Goal: Transaction & Acquisition: Purchase product/service

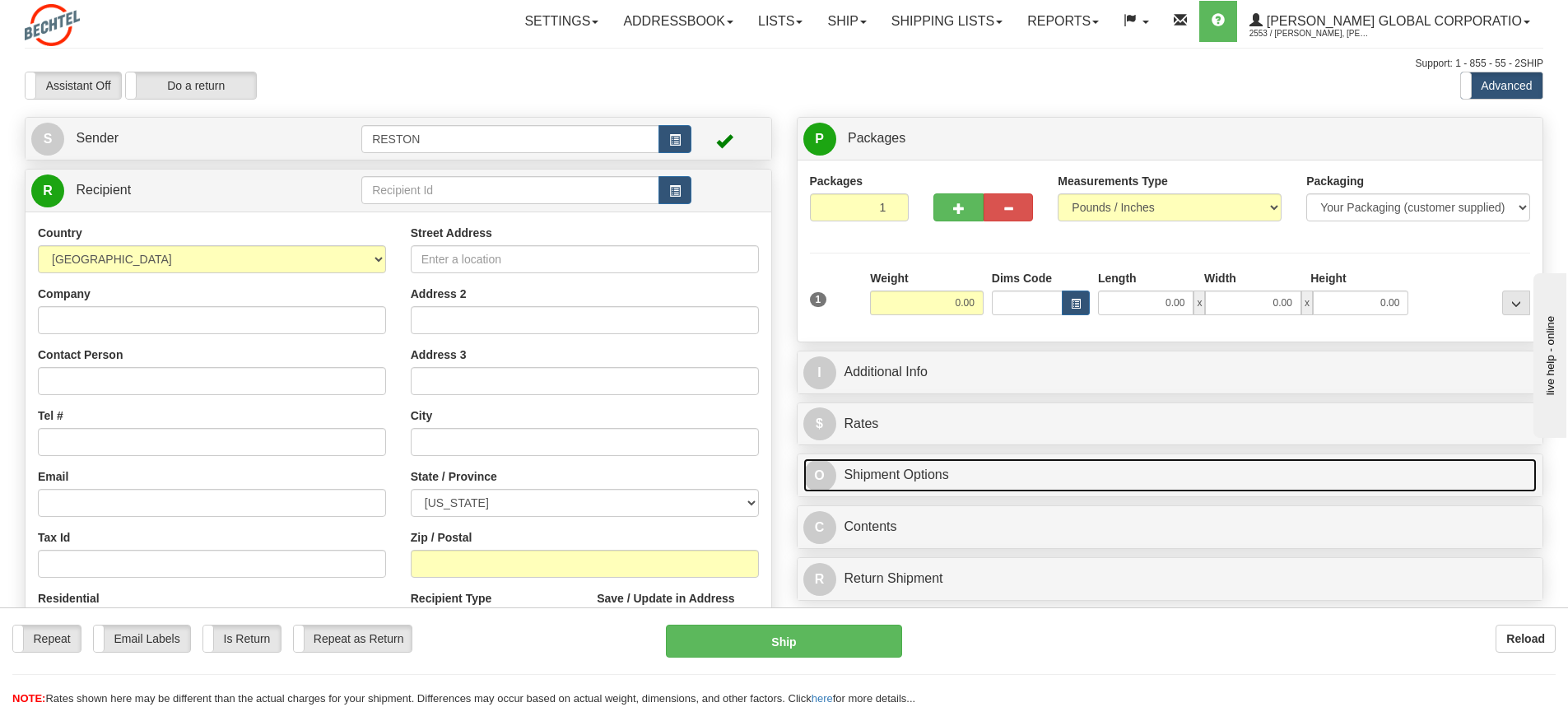
click at [932, 470] on link "O Shipment Options" at bounding box center [1171, 475] width 734 height 34
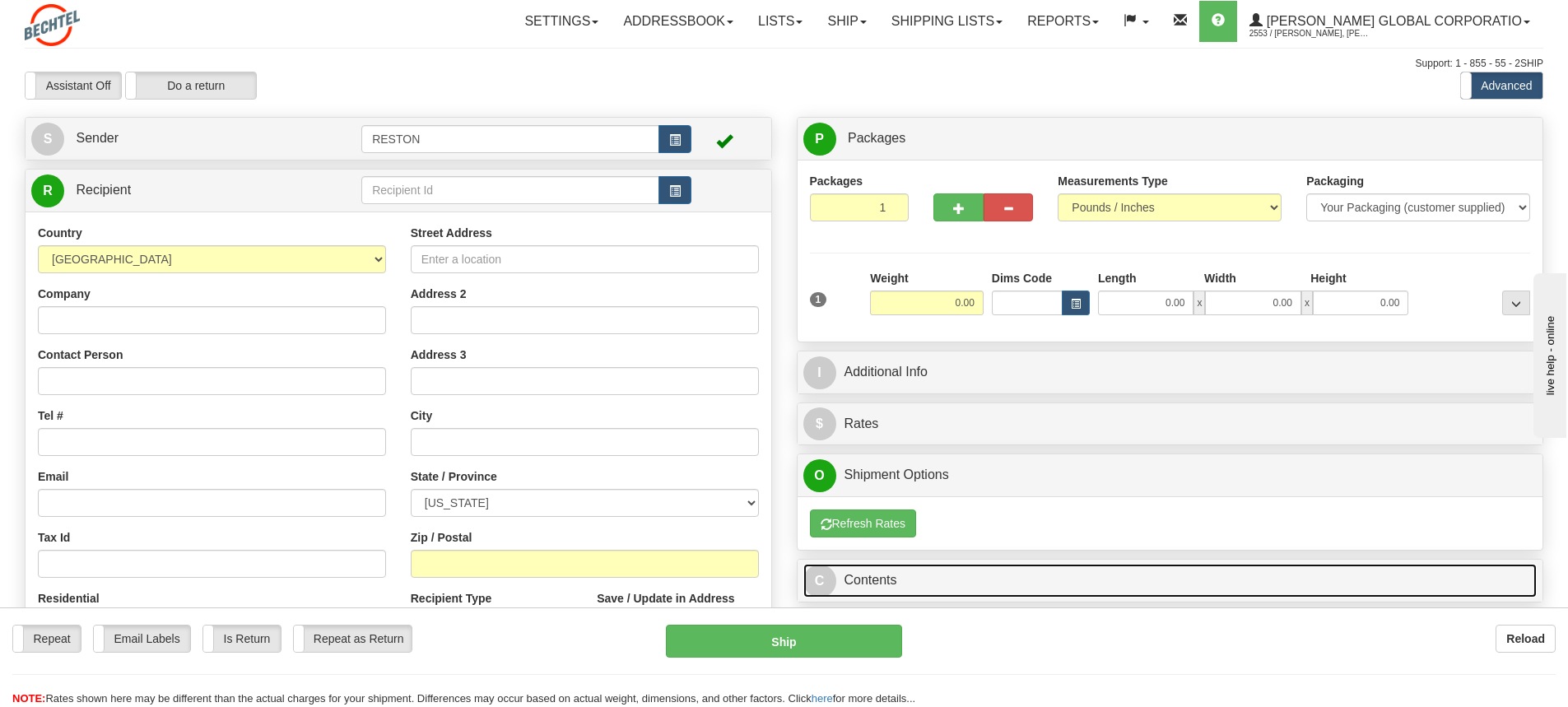
click at [966, 573] on link "C Contents" at bounding box center [1171, 580] width 734 height 34
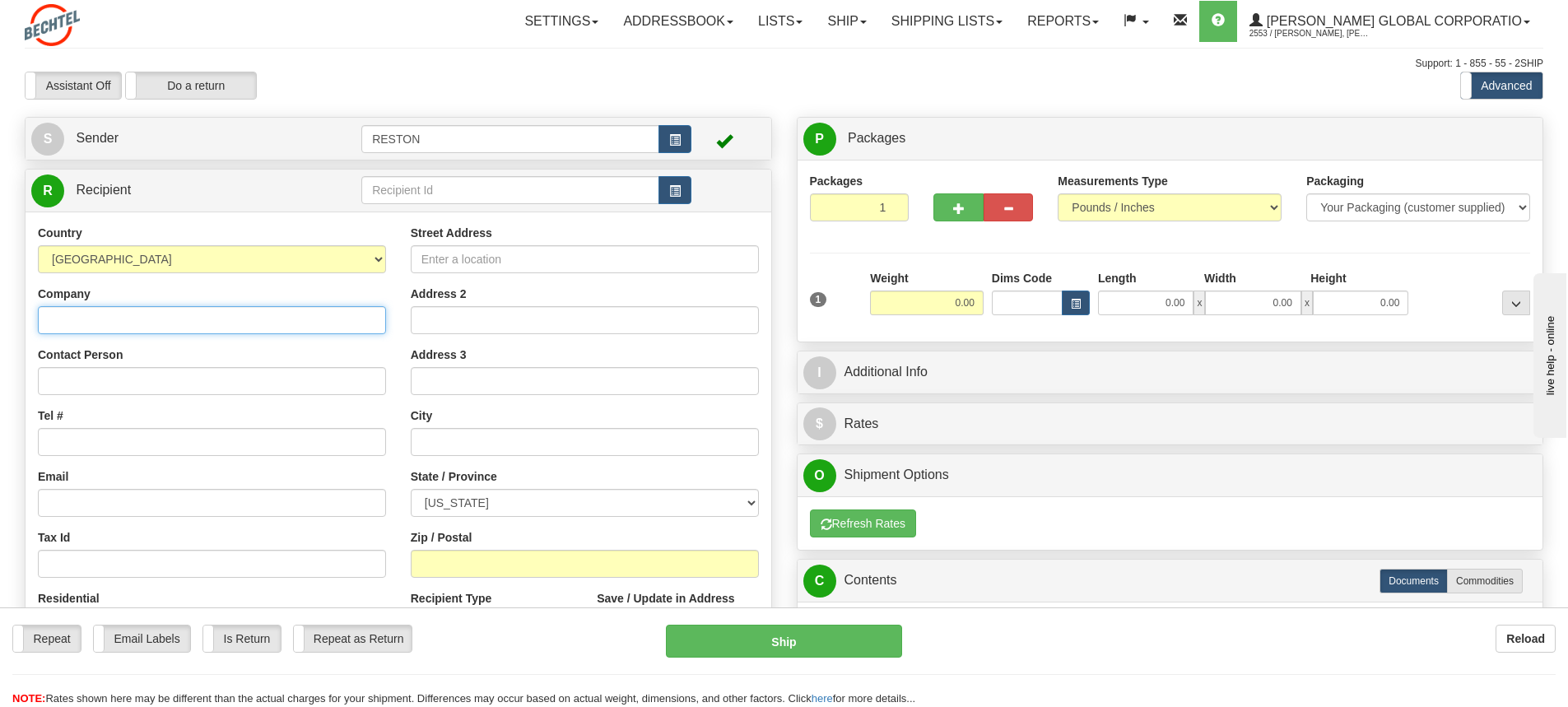
click at [104, 324] on input "Company" at bounding box center [211, 320] width 348 height 28
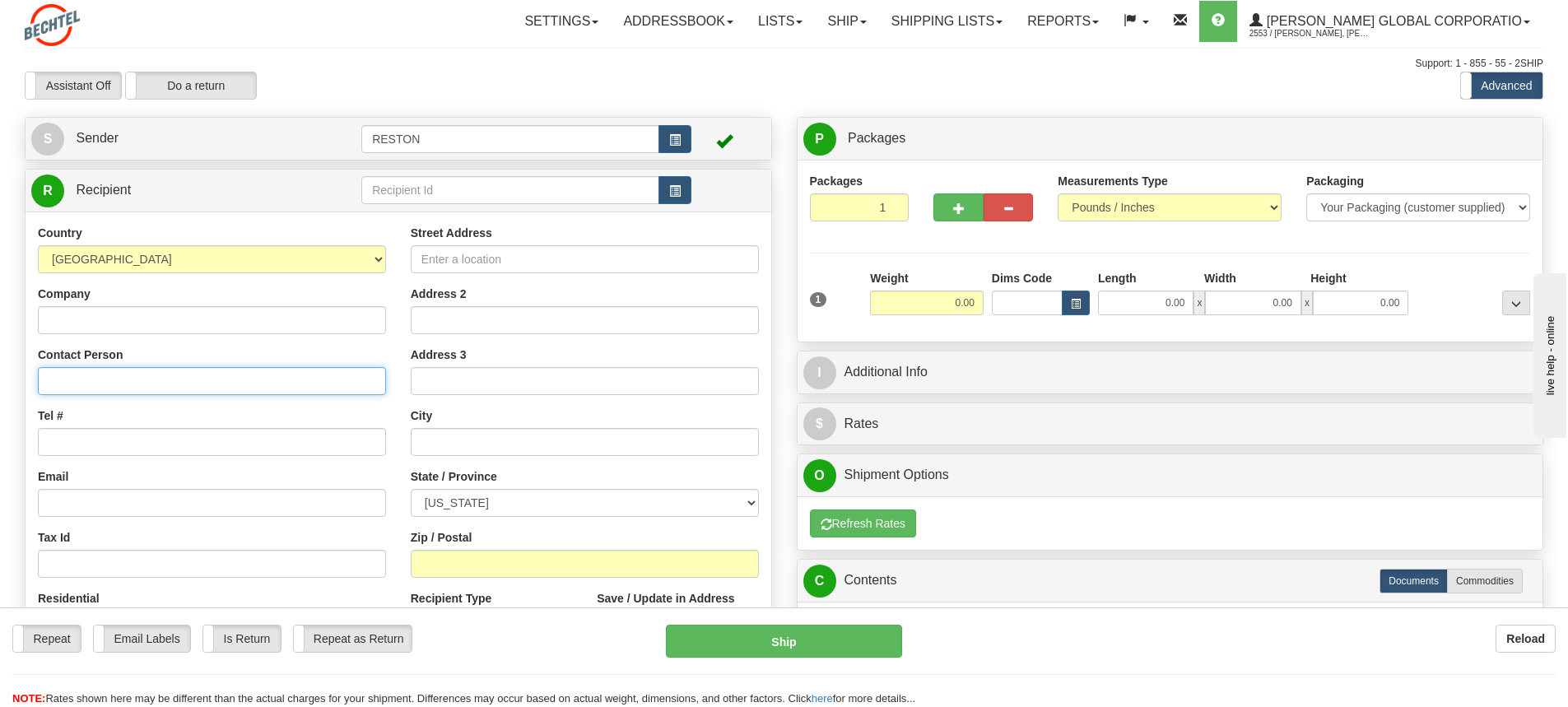
click at [94, 371] on input "Contact Person" at bounding box center [211, 381] width 348 height 28
paste input "• [PERSON_NAME]"
type input "• [PERSON_NAME]"
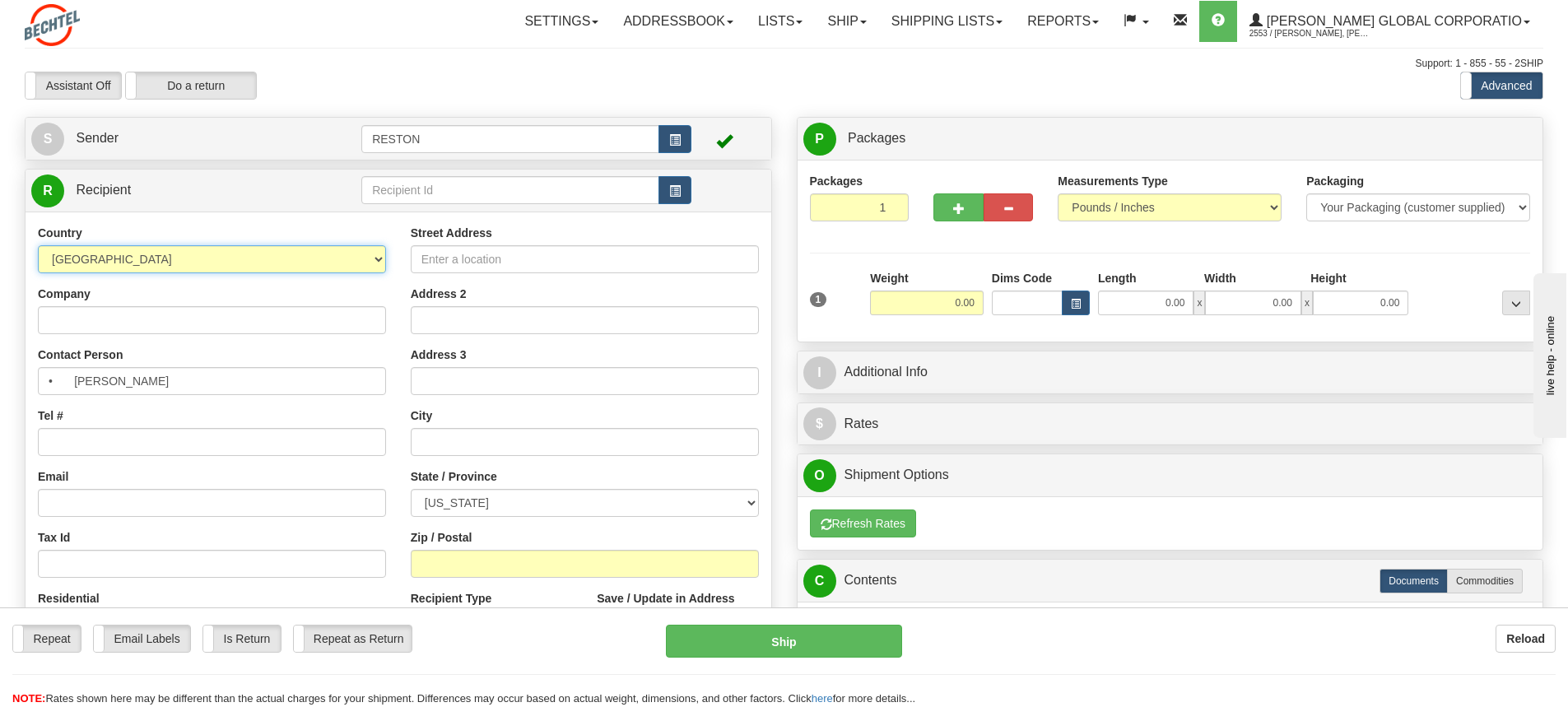
click at [366, 257] on select "[GEOGRAPHIC_DATA] [GEOGRAPHIC_DATA] [GEOGRAPHIC_DATA] [GEOGRAPHIC_DATA] [US_STA…" at bounding box center [211, 259] width 348 height 28
select select "CA"
click at [38, 245] on select "[GEOGRAPHIC_DATA] [GEOGRAPHIC_DATA] [GEOGRAPHIC_DATA] [GEOGRAPHIC_DATA] [US_STA…" at bounding box center [211, 259] width 348 height 28
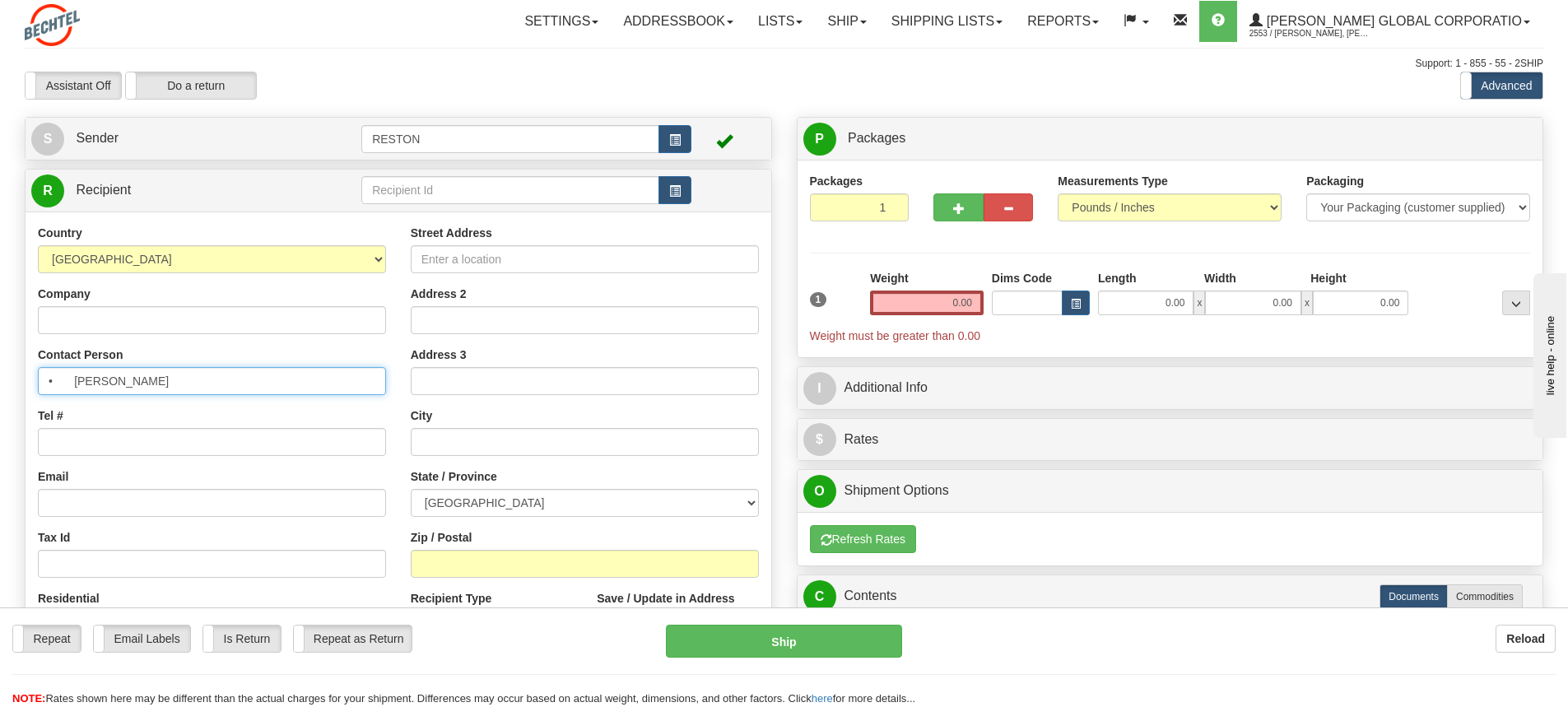
click at [77, 381] on input "• [PERSON_NAME]" at bounding box center [211, 381] width 348 height 28
type input "[PERSON_NAME]"
click at [88, 438] on input "Tel #" at bounding box center [211, 442] width 348 height 28
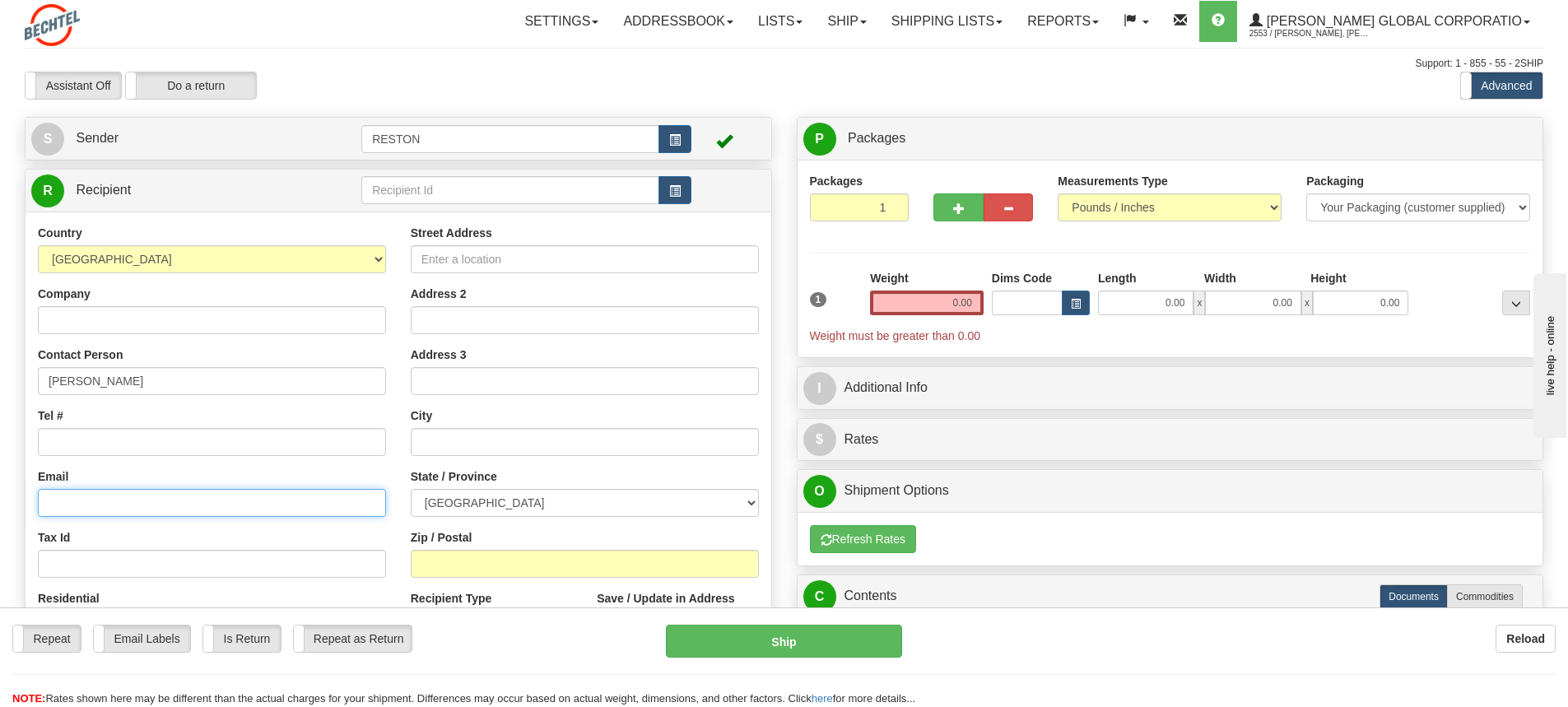
click at [74, 503] on input "Email" at bounding box center [211, 503] width 348 height 28
click at [65, 501] on input "Email" at bounding box center [211, 503] width 348 height 28
paste input "rimccull"
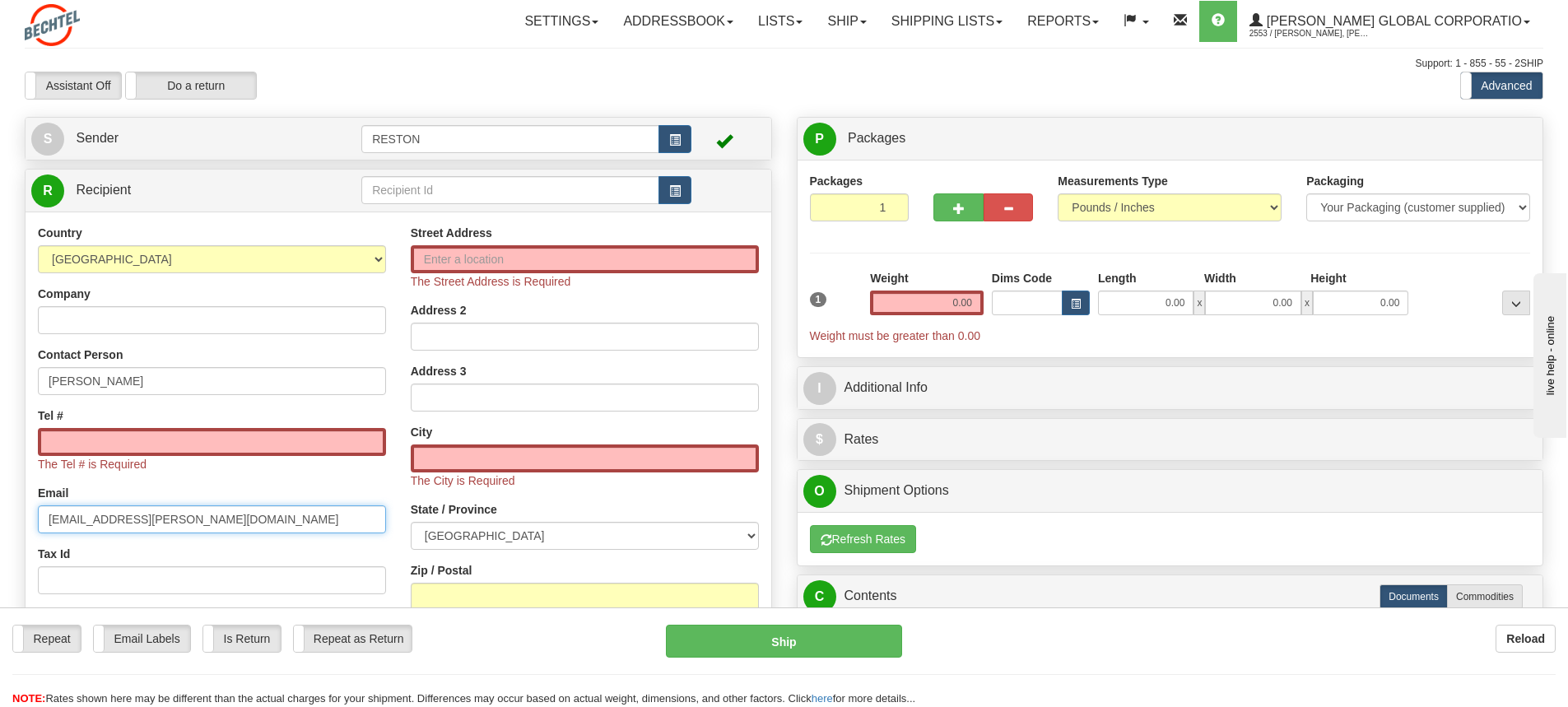
type input "[EMAIL_ADDRESS][PERSON_NAME][DOMAIN_NAME]"
click at [202, 435] on input "Tel #" at bounding box center [211, 442] width 348 height 28
click at [88, 438] on input "Tel #" at bounding box center [211, 442] width 348 height 28
paste input "[PHONE_NUMBER]"
type input "[PHONE_NUMBER]"
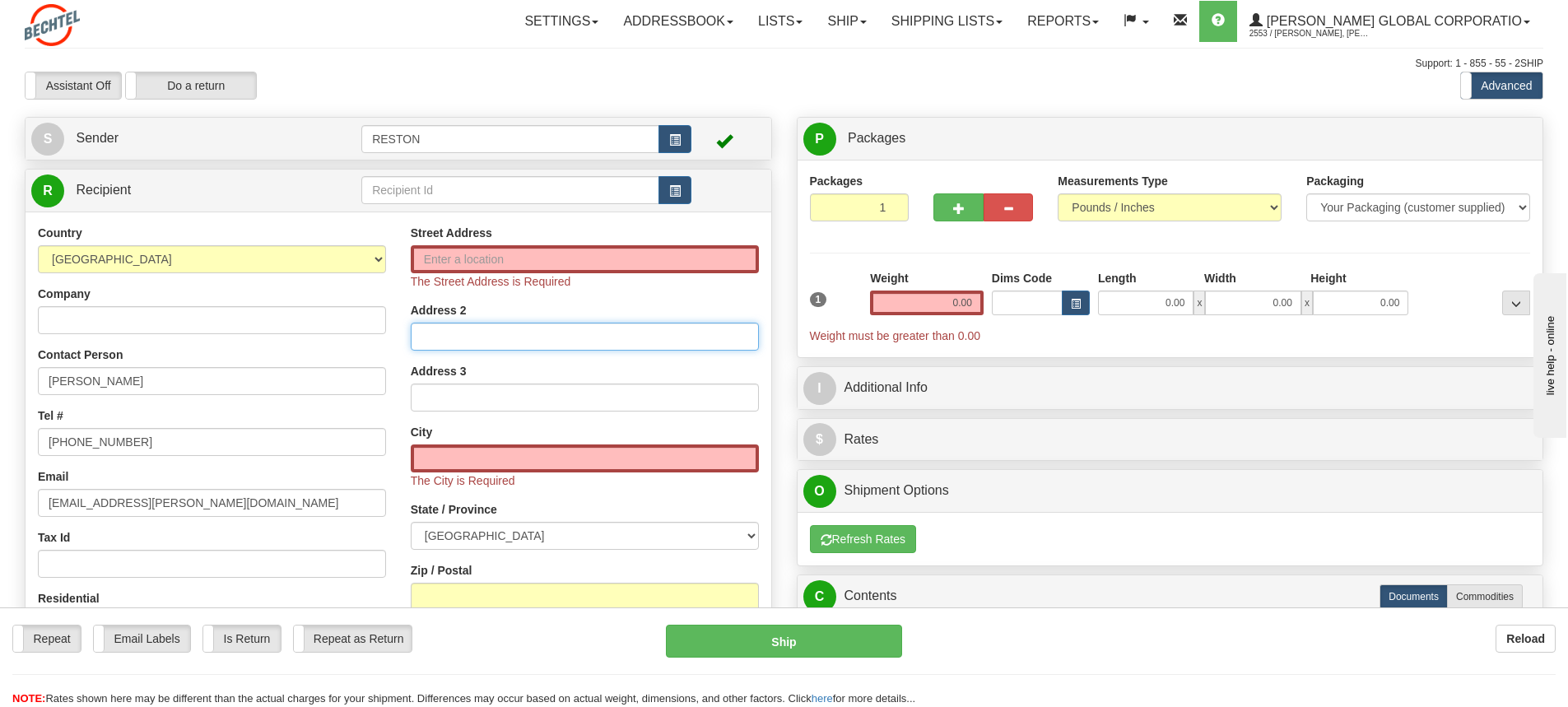
click at [520, 334] on input "Address 2" at bounding box center [584, 337] width 348 height 28
click at [458, 259] on input "Street Address" at bounding box center [584, 259] width 348 height 28
paste input "• [STREET_ADDRESS]"
drag, startPoint x: 453, startPoint y: 256, endPoint x: 502, endPoint y: 271, distance: 51.2
click at [453, 256] on input "• [STREET_ADDRESS]" at bounding box center [584, 259] width 348 height 28
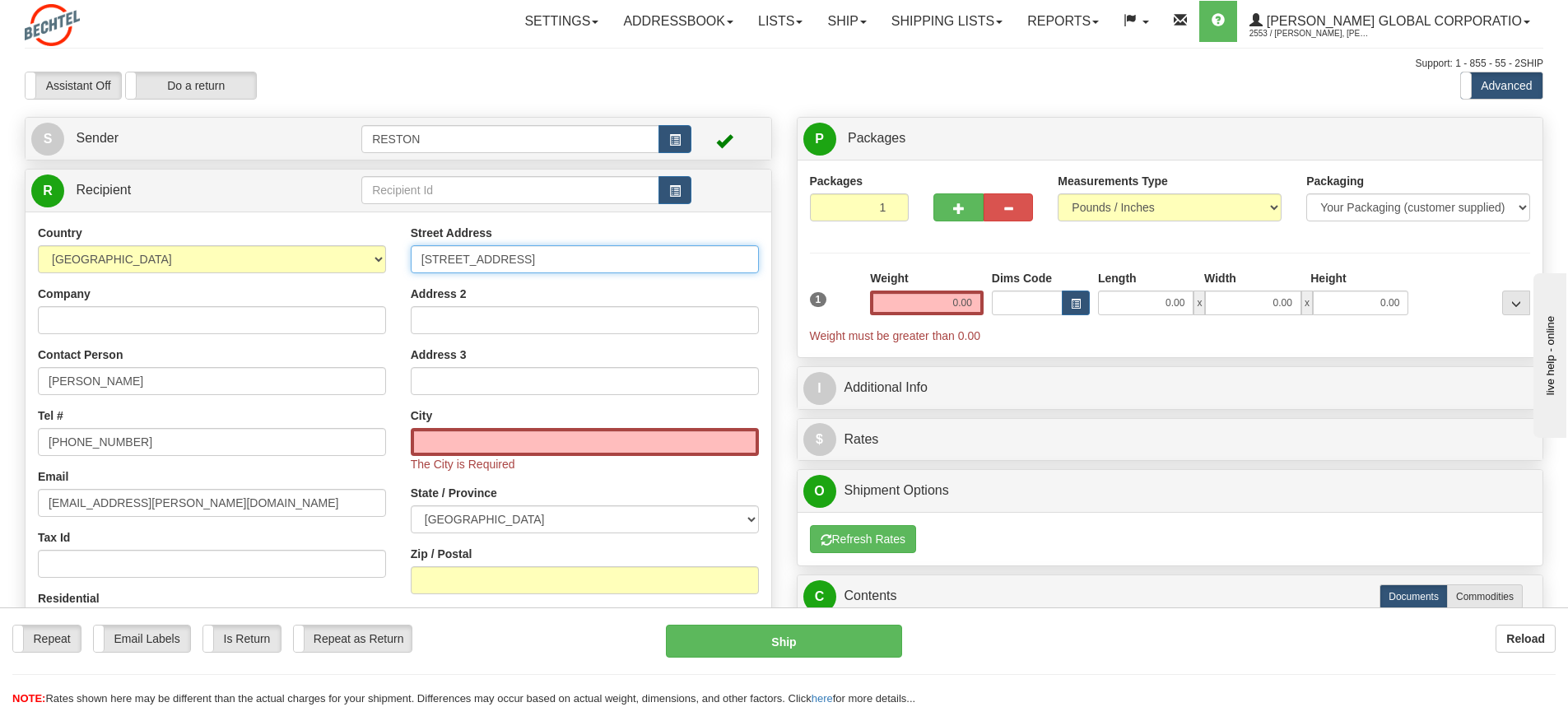
type input "[STREET_ADDRESS]"
click at [468, 448] on input "text" at bounding box center [584, 442] width 348 height 28
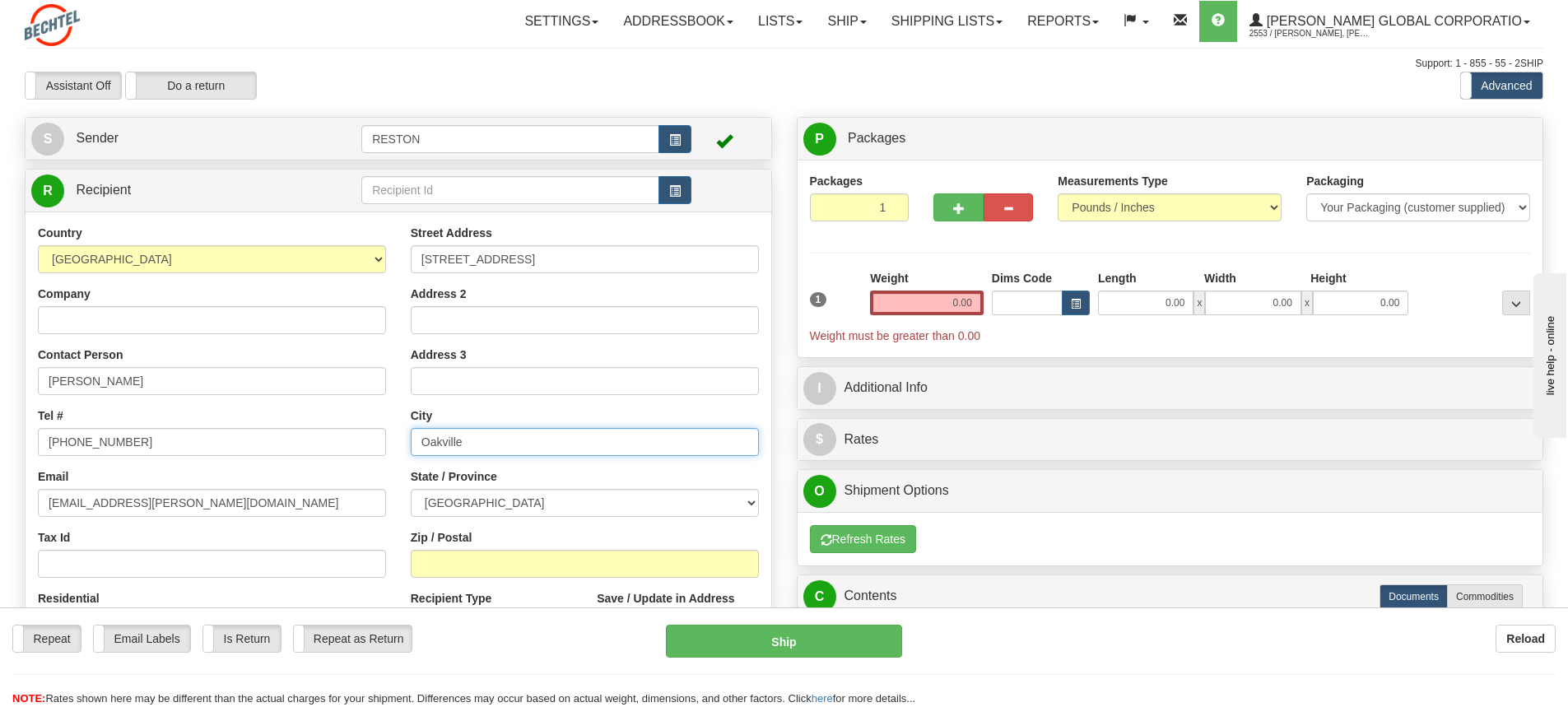
type input "Oakville"
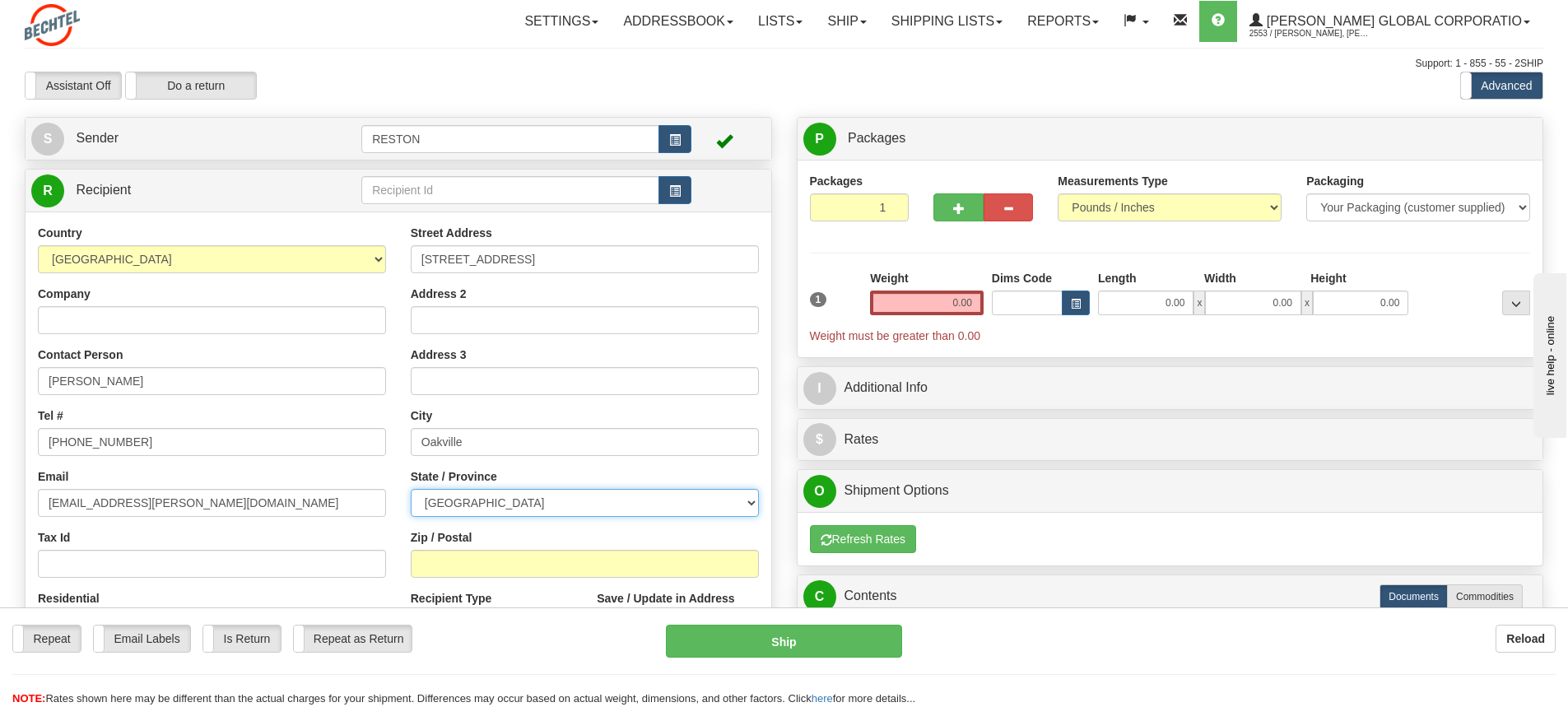
select select "ON"
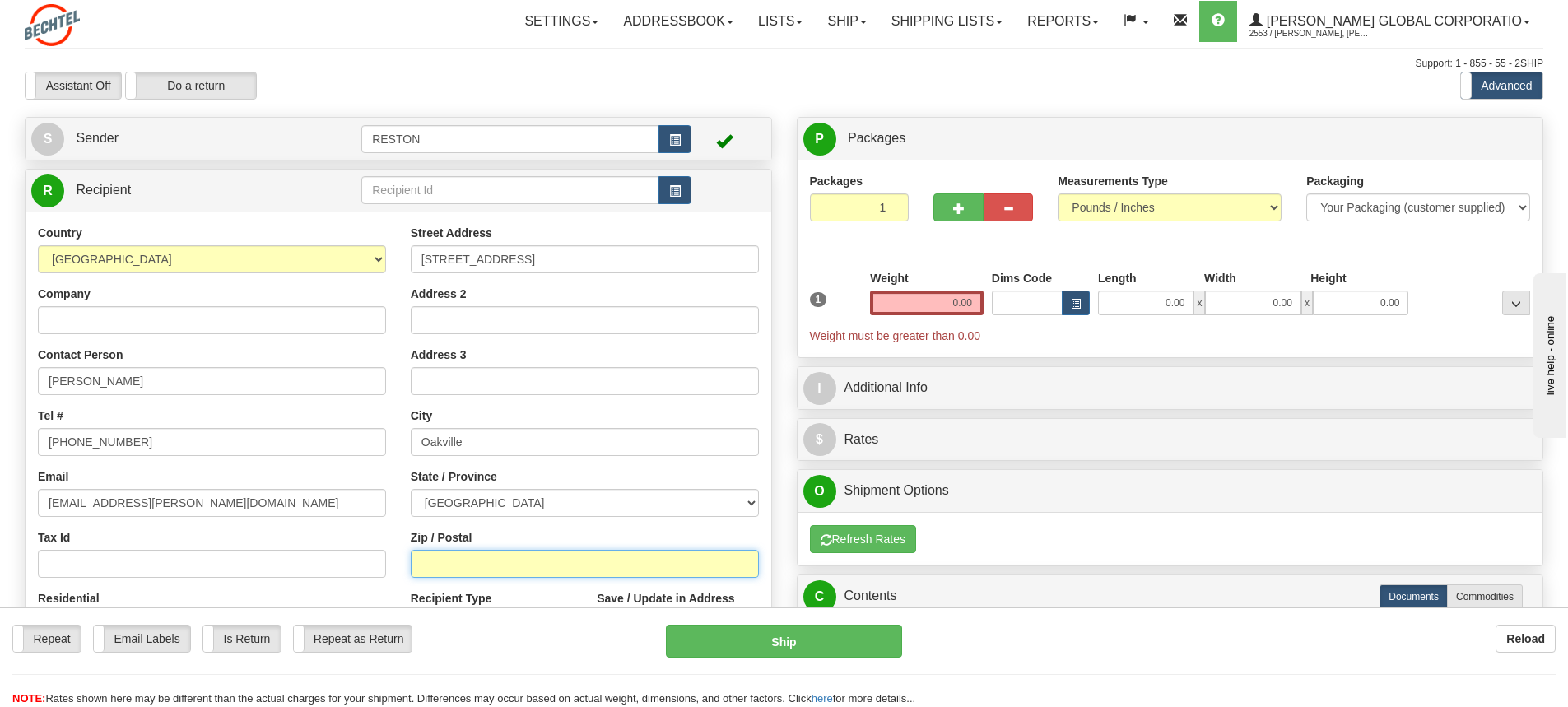
click at [479, 559] on input "Zip / Postal" at bounding box center [584, 564] width 348 height 28
type input "L6J2K7"
drag, startPoint x: 936, startPoint y: 299, endPoint x: 992, endPoint y: 289, distance: 56.9
click at [991, 296] on div "1 Weight 0.00 Dims Code 0.00" at bounding box center [1171, 307] width 729 height 74
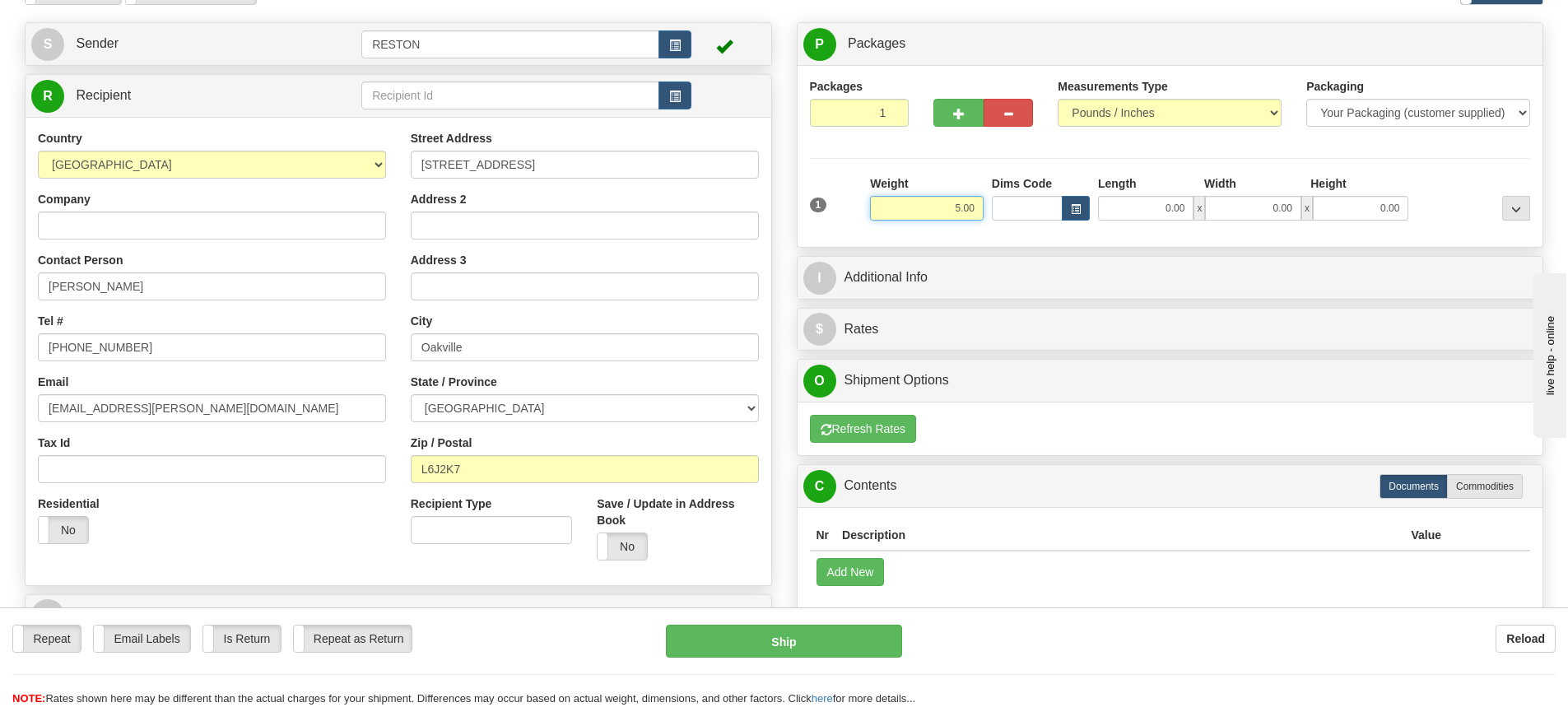
scroll to position [329, 0]
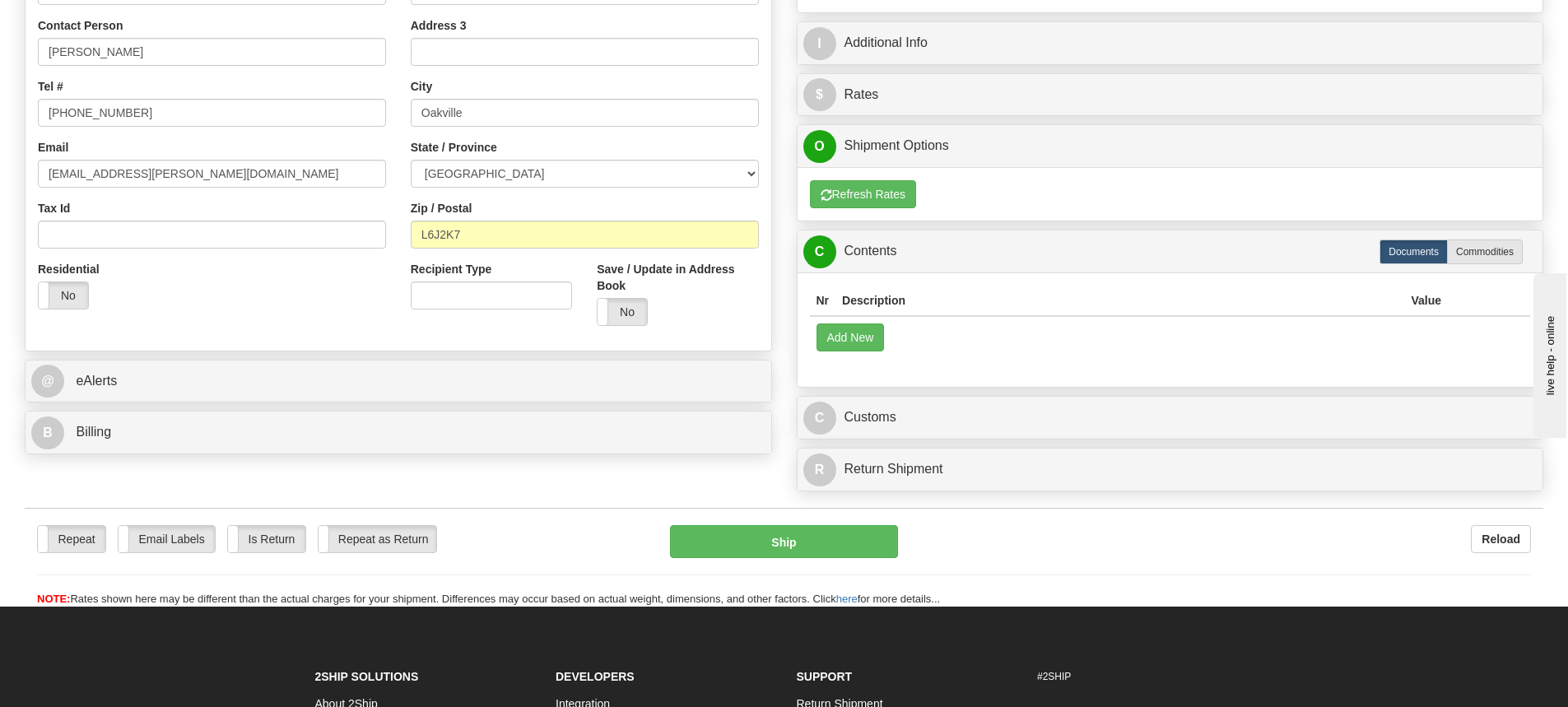
type input "5.00"
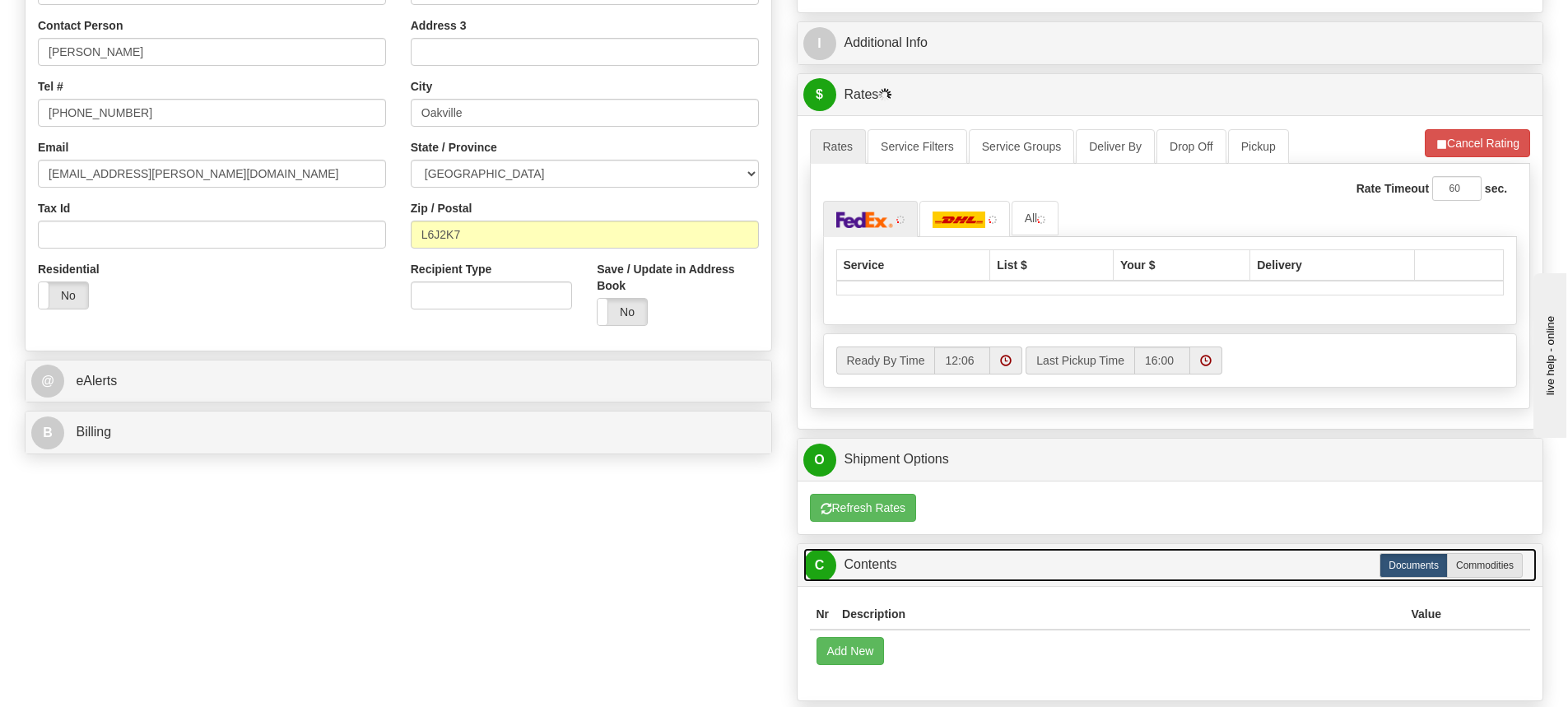
click at [1083, 246] on div "P Packages 1 Packages - Weight: 5.00 Lbs Shipment Level Shipm. Package Level Pa…" at bounding box center [1170, 300] width 772 height 1025
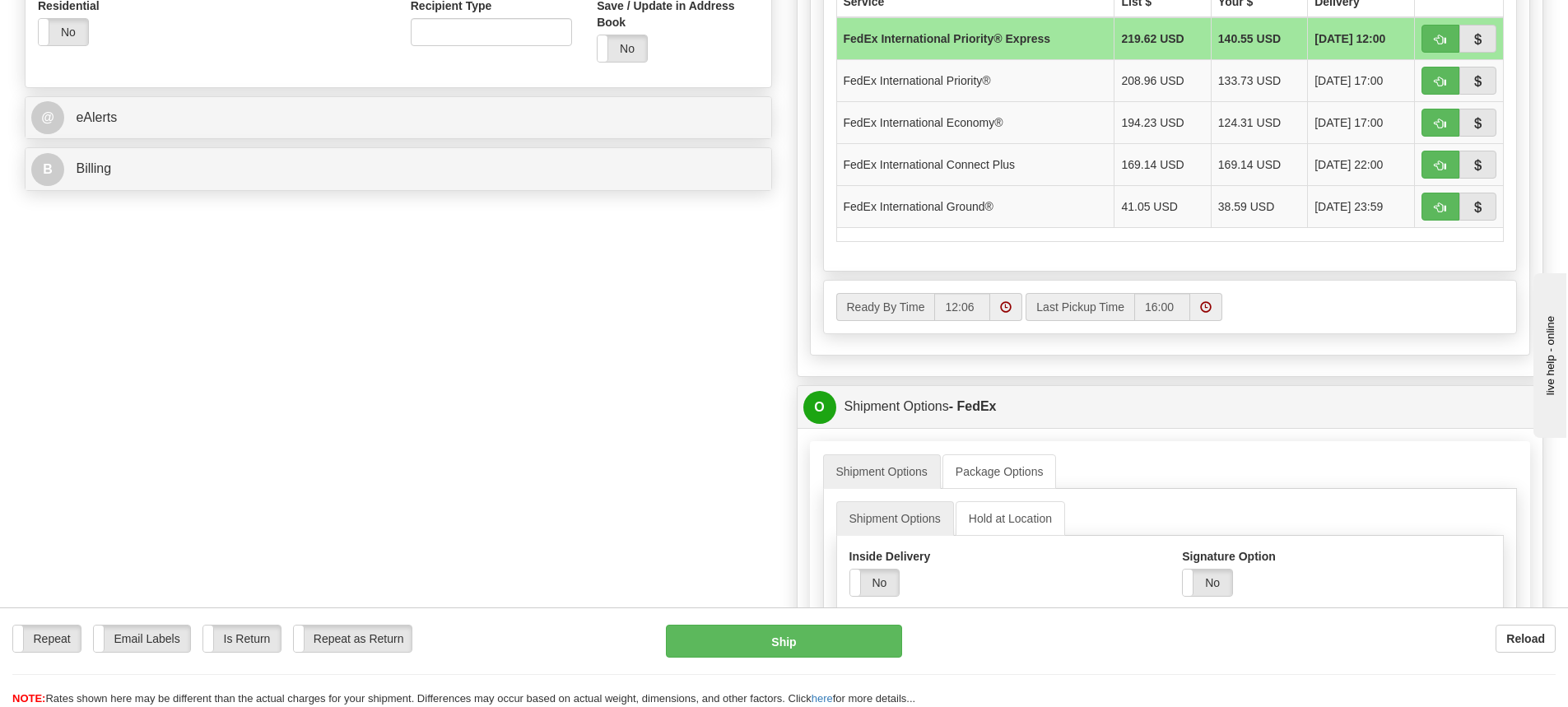
scroll to position [741, 0]
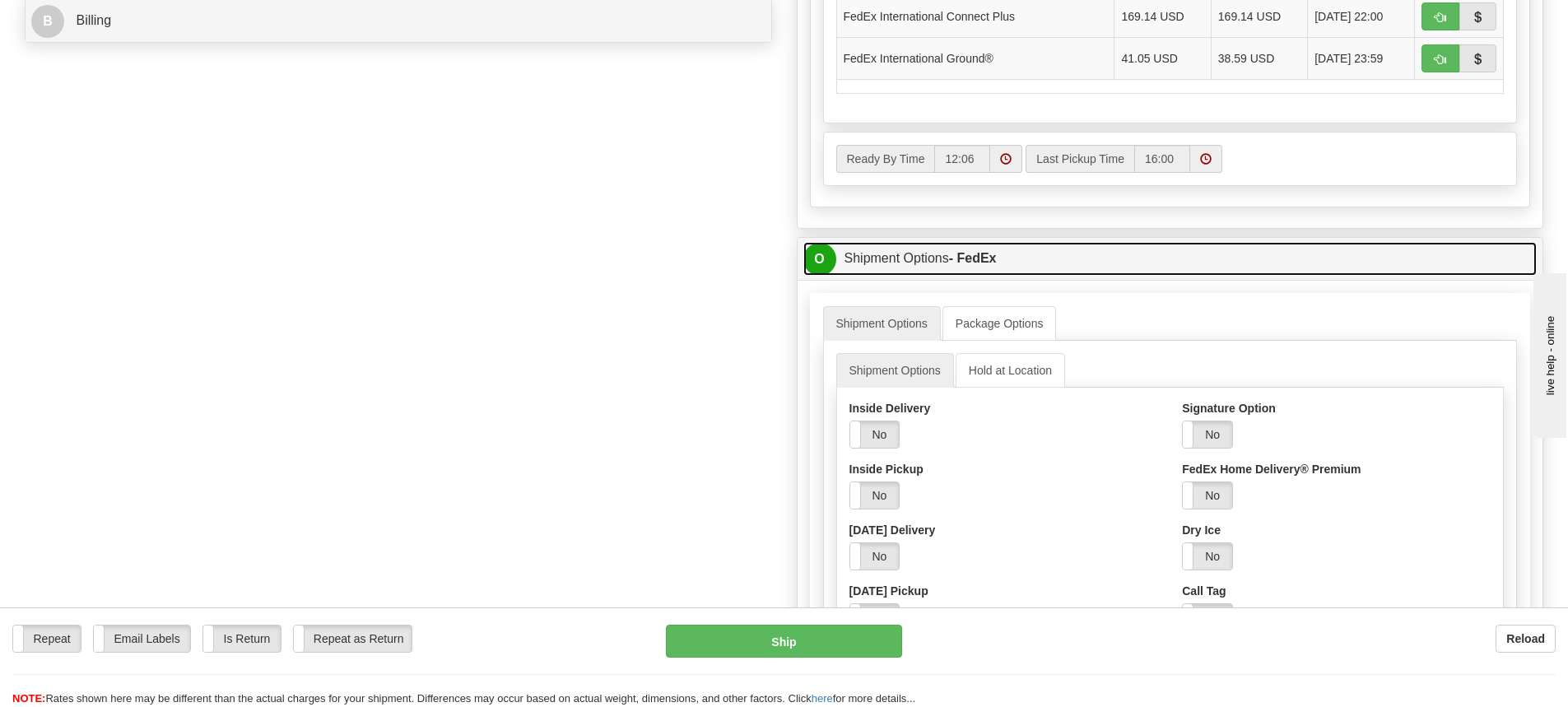
click at [993, 261] on strong "- FedEx" at bounding box center [972, 258] width 48 height 14
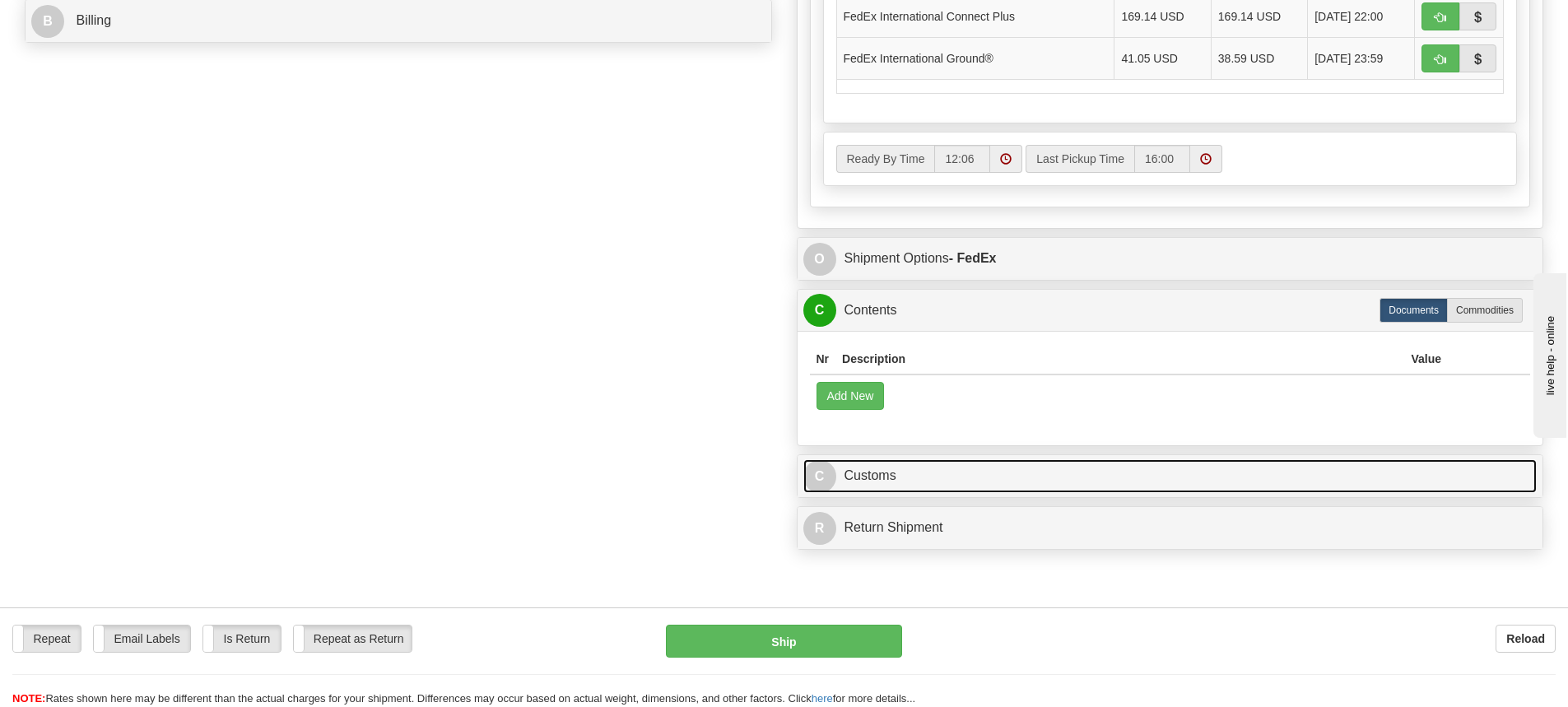
click at [1133, 488] on link "C Customs" at bounding box center [1171, 476] width 734 height 34
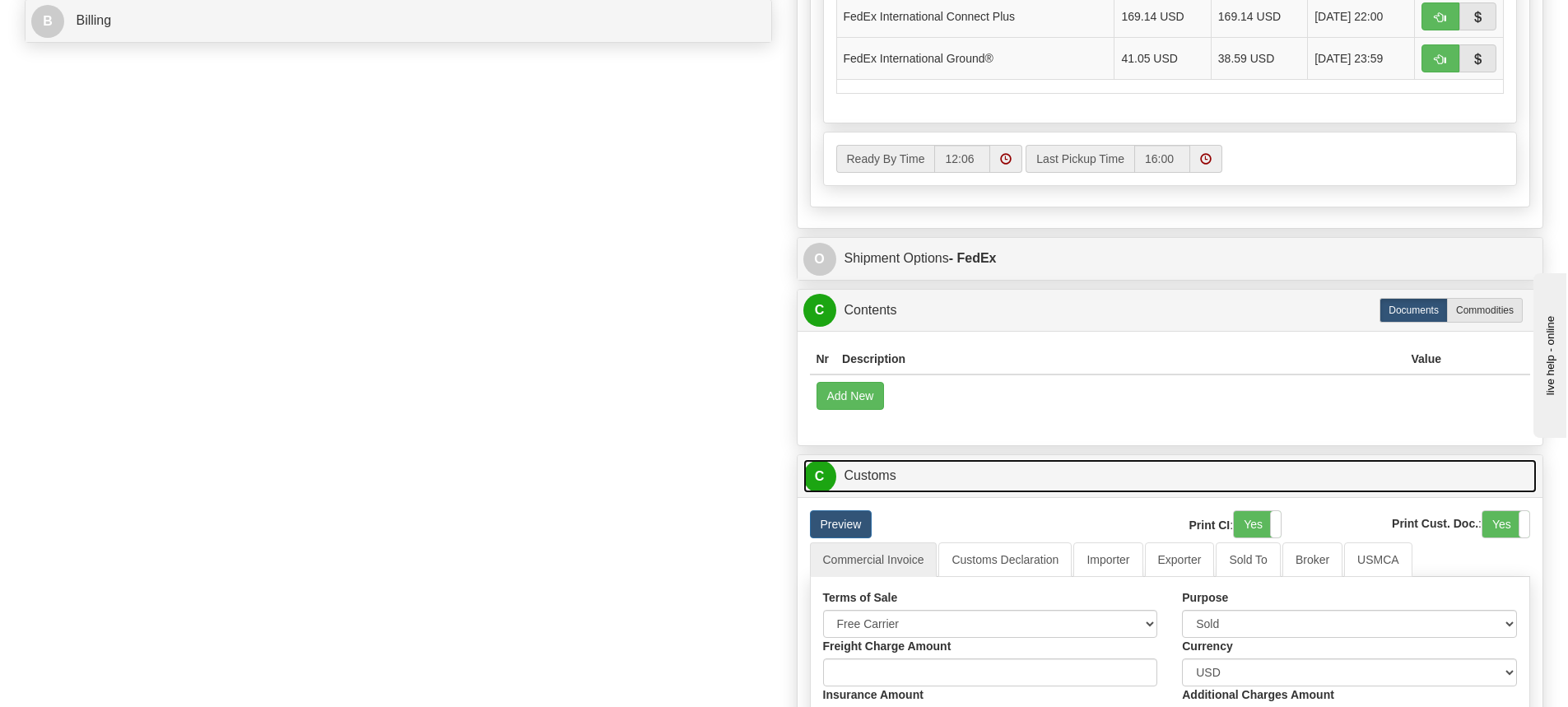
click at [1071, 471] on link "C Customs" at bounding box center [1171, 476] width 734 height 34
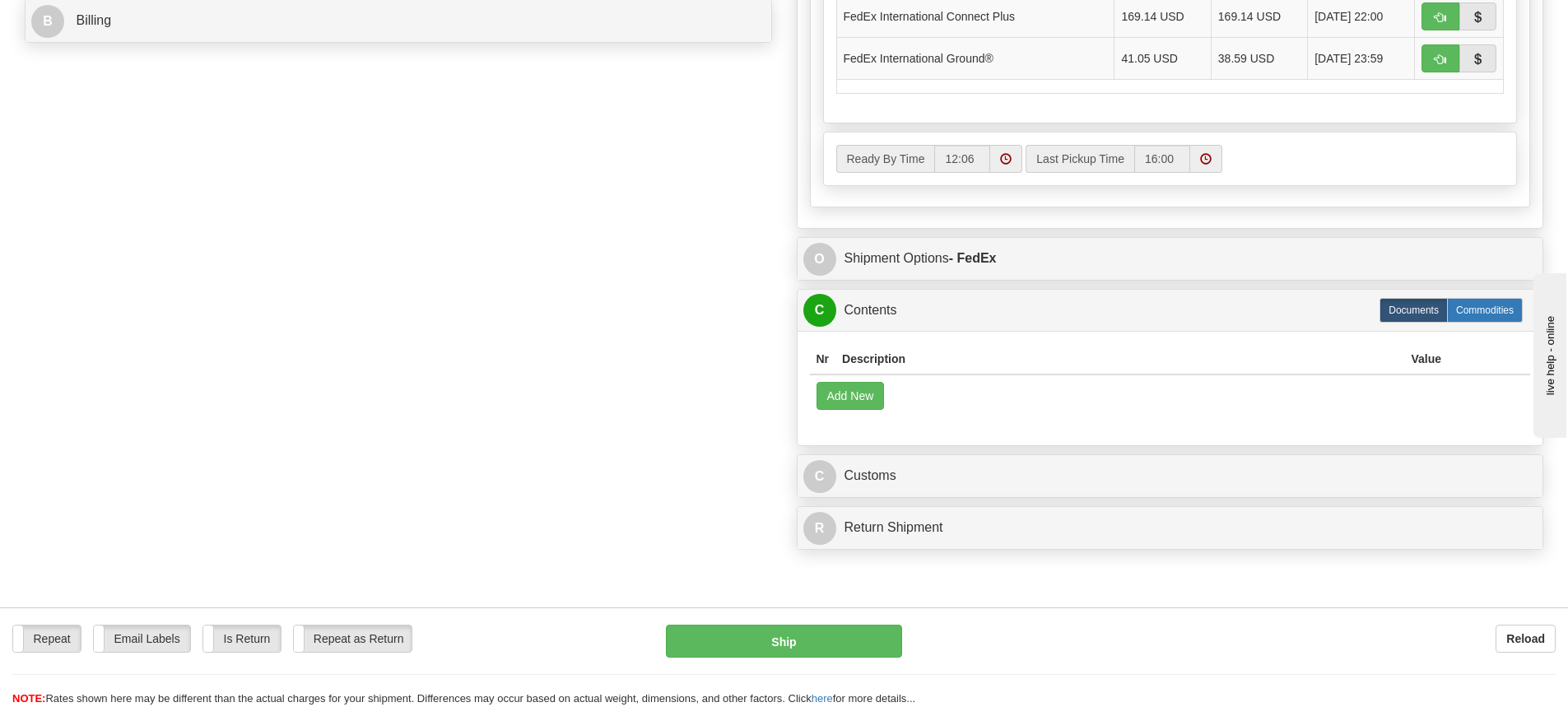
click at [1493, 306] on label "Commodities" at bounding box center [1485, 311] width 76 height 25
radio input "true"
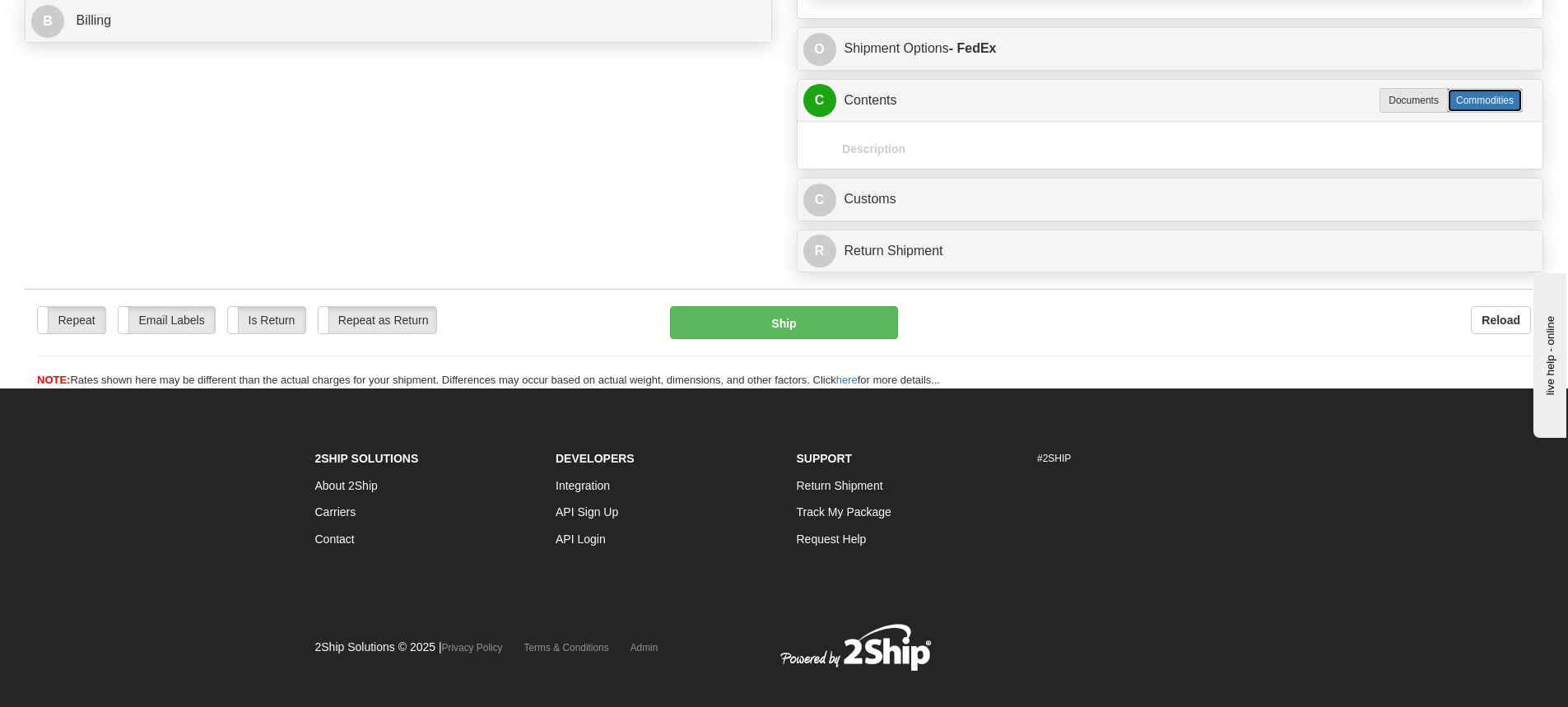
scroll to position [719, 0]
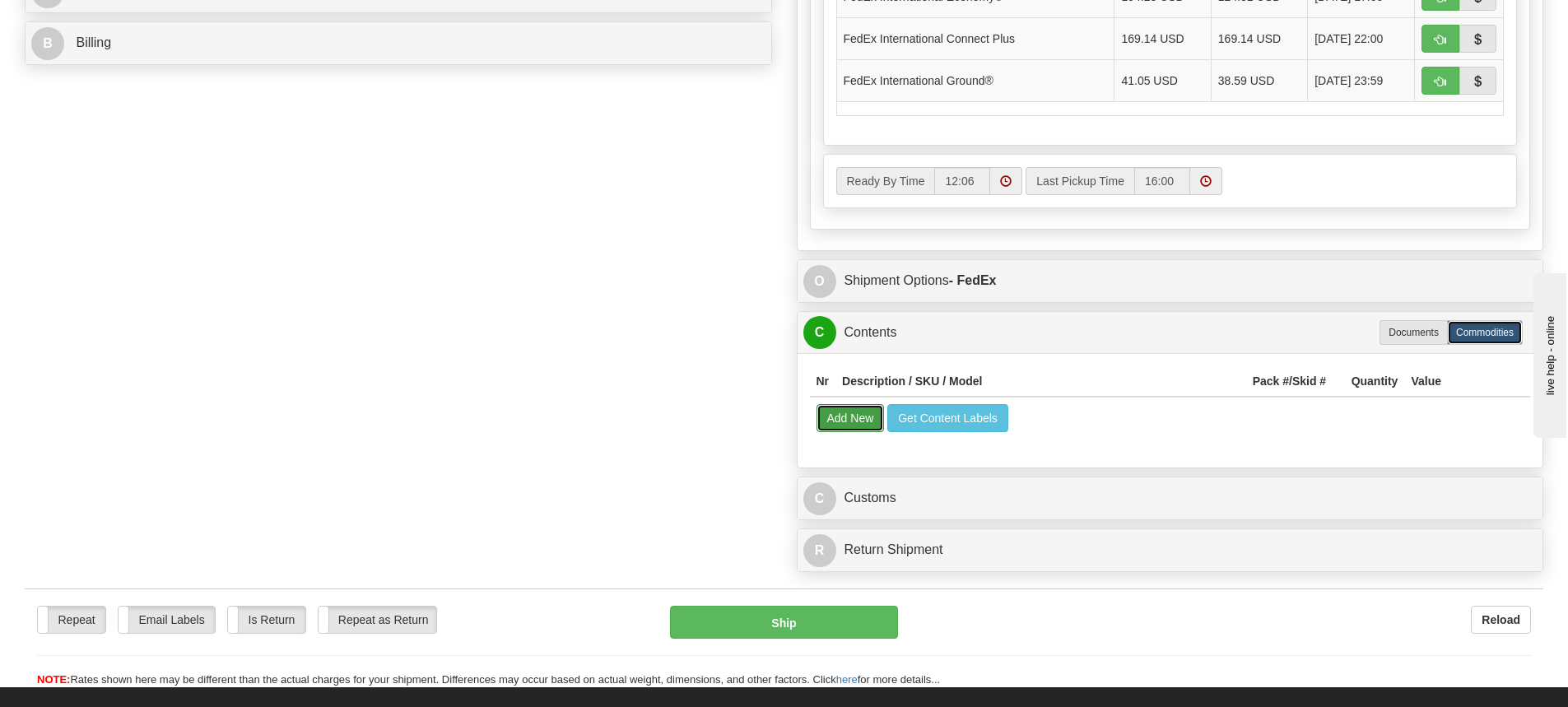
click at [843, 420] on button "Add New" at bounding box center [850, 419] width 68 height 28
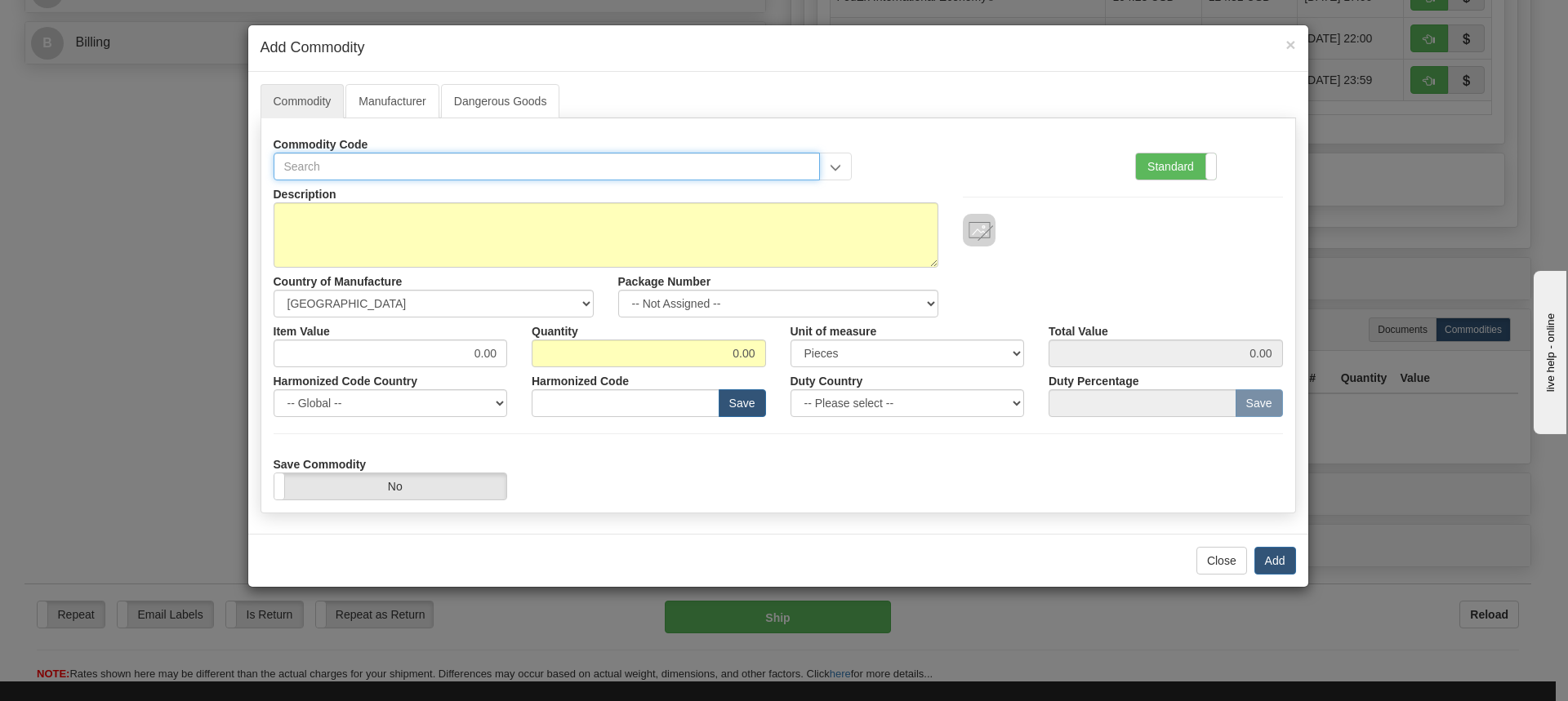
click at [627, 160] on input "text" at bounding box center [547, 167] width 547 height 28
click at [1286, 46] on span "×" at bounding box center [1290, 44] width 10 height 18
